Goal: Register for event/course

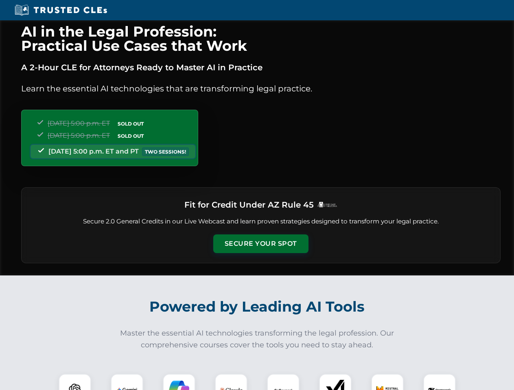
click at [260, 244] on button "Secure Your Spot" at bounding box center [260, 244] width 95 height 19
click at [75, 382] on img at bounding box center [75, 391] width 24 height 24
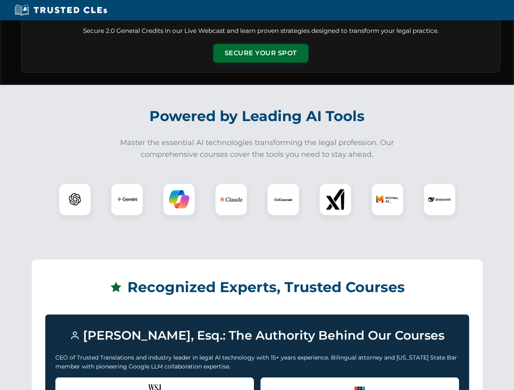
click at [127, 382] on div "Recognized by the WSJ [PERSON_NAME] was featured for his expertise in AI legal …" at bounding box center [154, 394] width 198 height 33
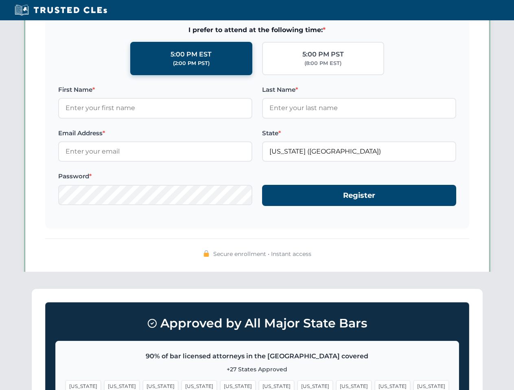
click at [297, 382] on span "[US_STATE]" at bounding box center [314, 387] width 35 height 12
click at [374, 382] on span "[US_STATE]" at bounding box center [391, 387] width 35 height 12
